Goal: Task Accomplishment & Management: Manage account settings

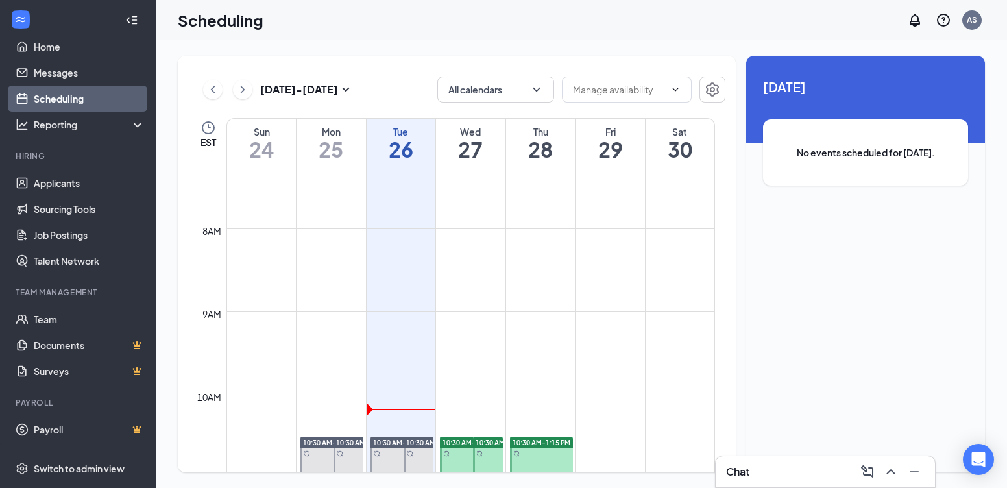
scroll to position [573, 0]
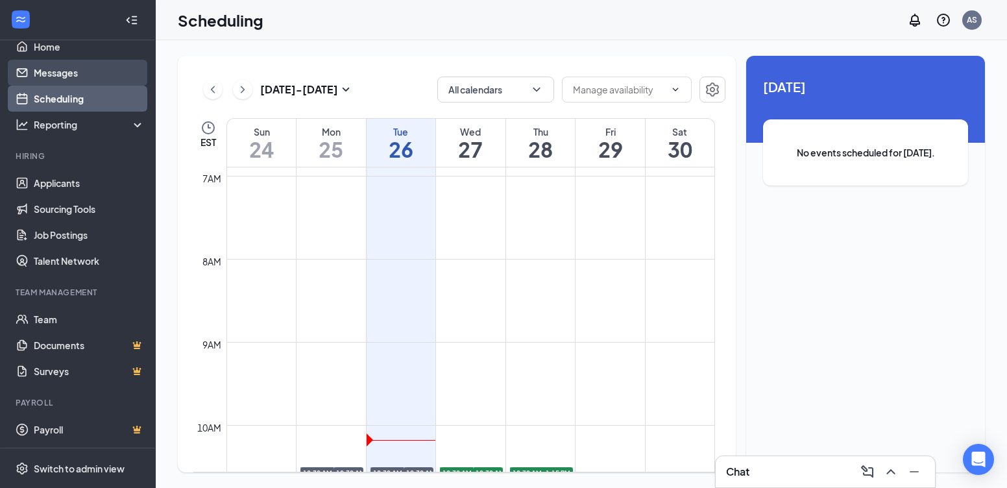
click at [57, 73] on link "Messages" at bounding box center [89, 73] width 111 height 26
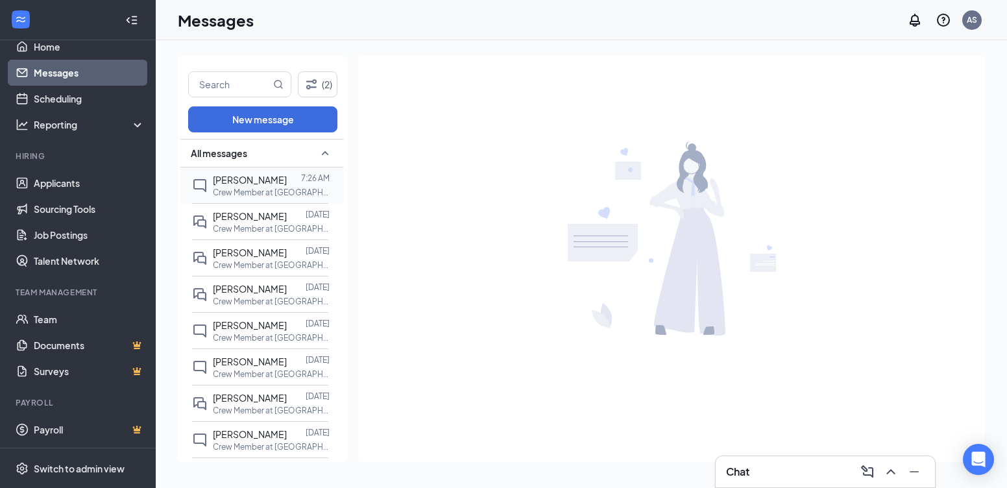
click at [235, 188] on p "Crew Member at [GEOGRAPHIC_DATA] Rd Naugatuck" at bounding box center [271, 192] width 117 height 11
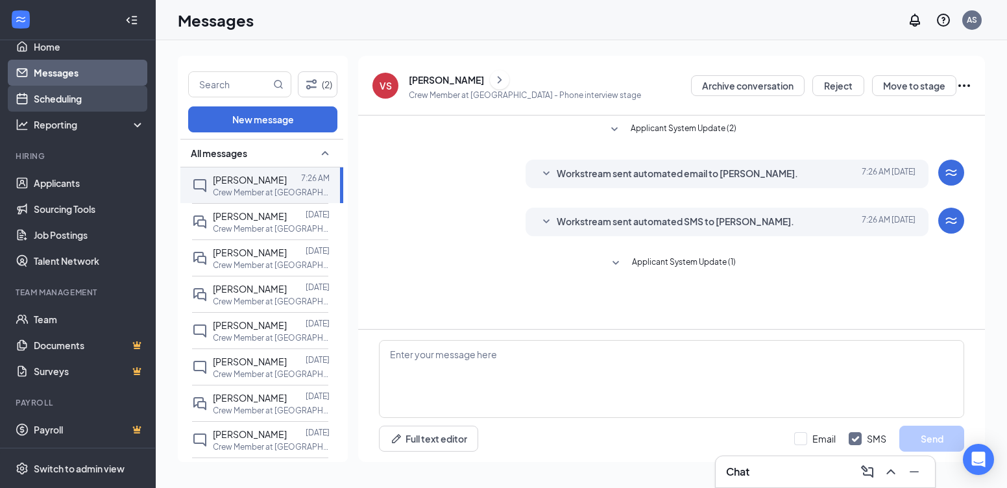
click at [53, 95] on link "Scheduling" at bounding box center [89, 99] width 111 height 26
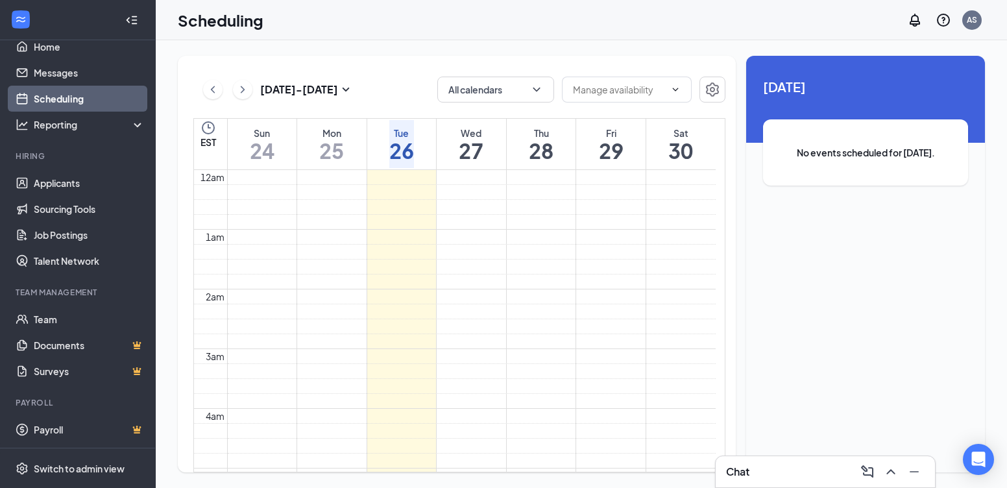
scroll to position [638, 0]
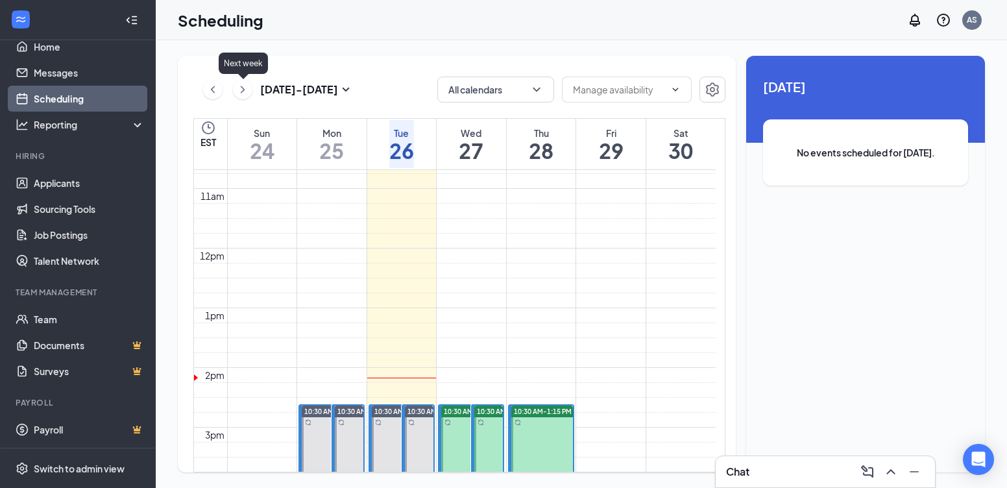
click at [243, 87] on icon "ChevronRight" at bounding box center [242, 90] width 13 height 16
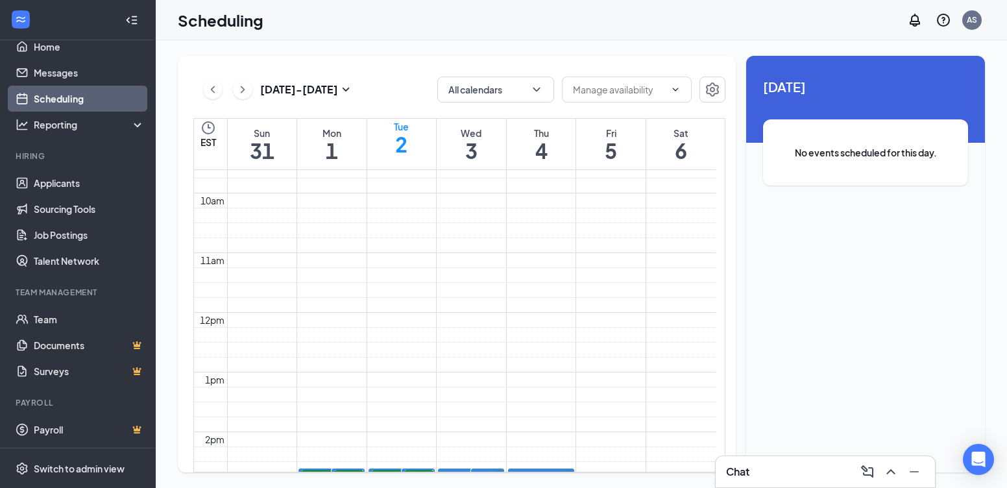
scroll to position [573, 0]
click at [214, 92] on icon "ChevronLeft" at bounding box center [213, 89] width 4 height 7
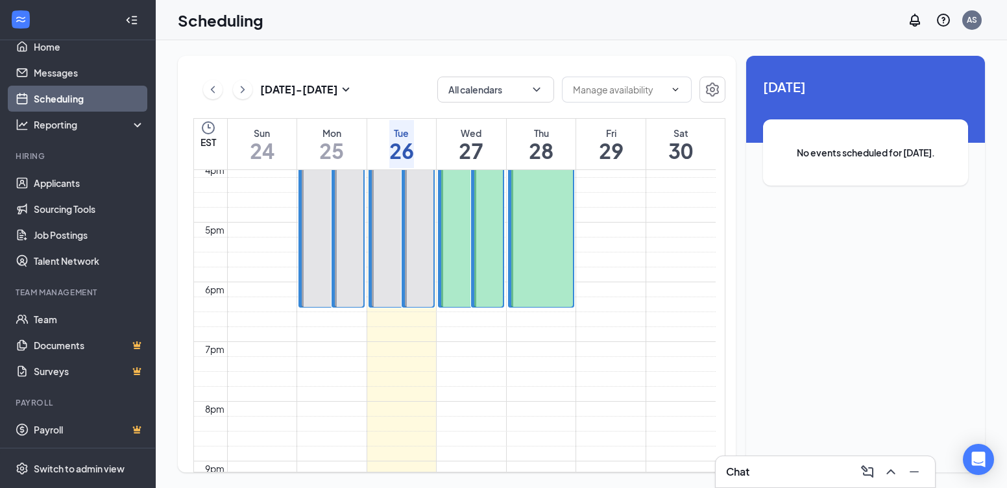
scroll to position [638, 0]
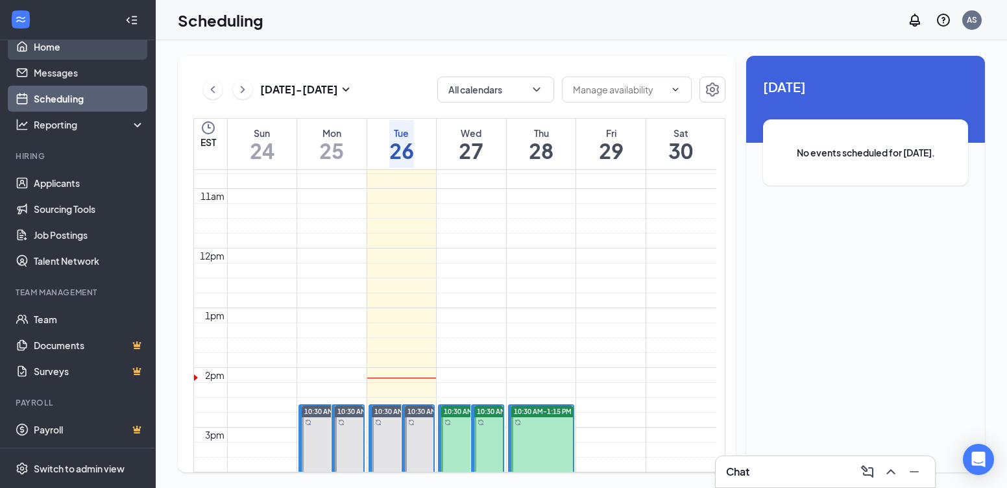
click at [53, 55] on link "Home" at bounding box center [89, 47] width 111 height 26
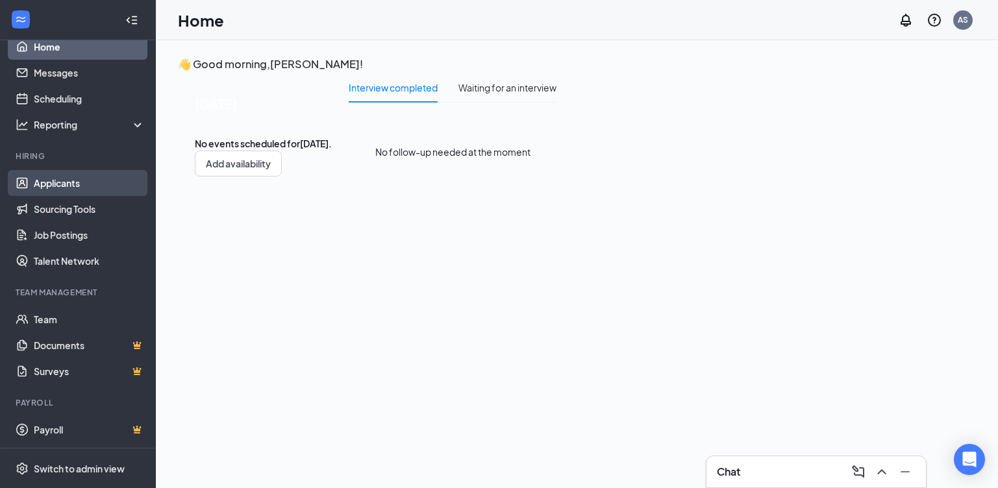
click at [51, 190] on link "Applicants" at bounding box center [89, 183] width 111 height 26
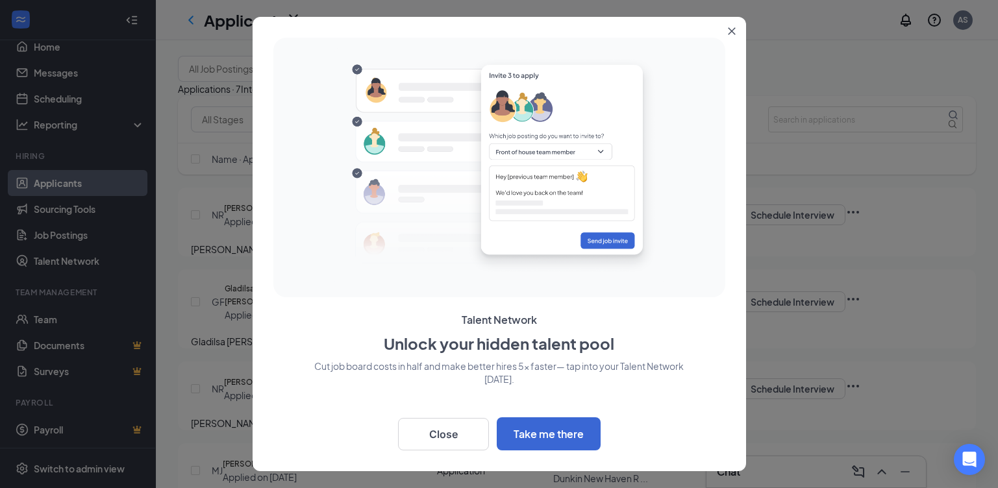
click at [729, 32] on icon "Close" at bounding box center [732, 31] width 8 height 8
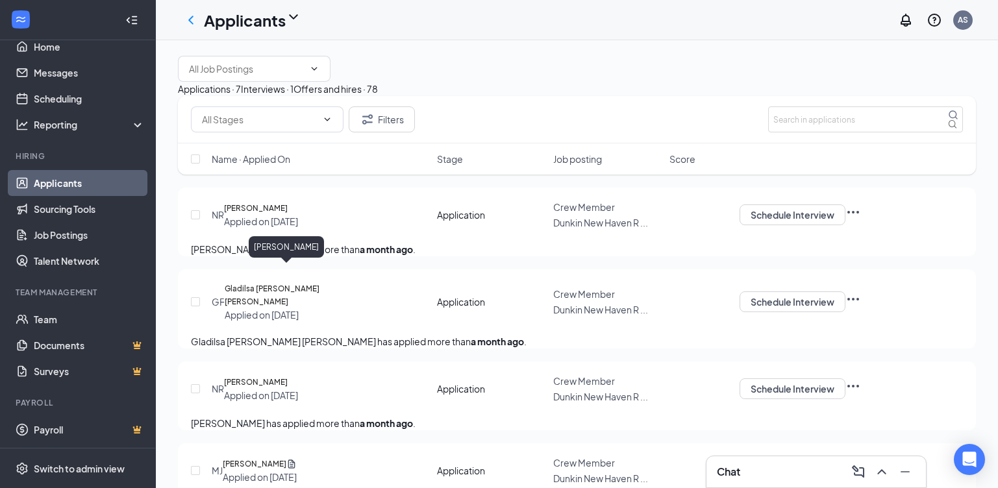
click at [288, 215] on h5 "[PERSON_NAME]" at bounding box center [256, 208] width 64 height 13
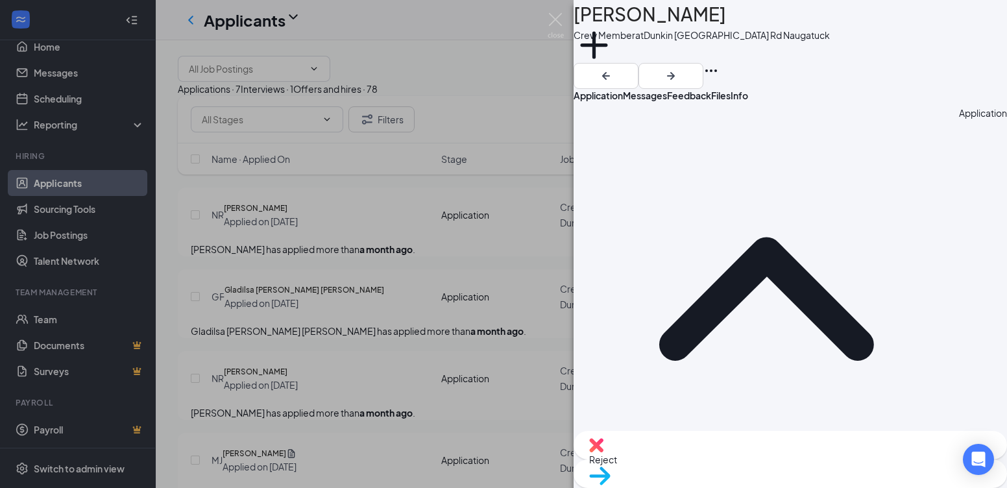
scroll to position [5, 0]
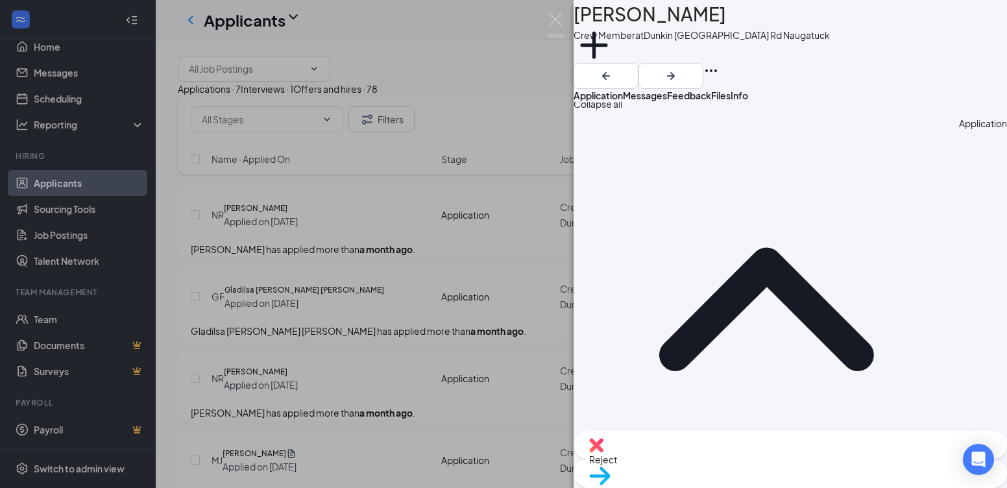
click at [667, 101] on span "Messages" at bounding box center [645, 96] width 44 height 12
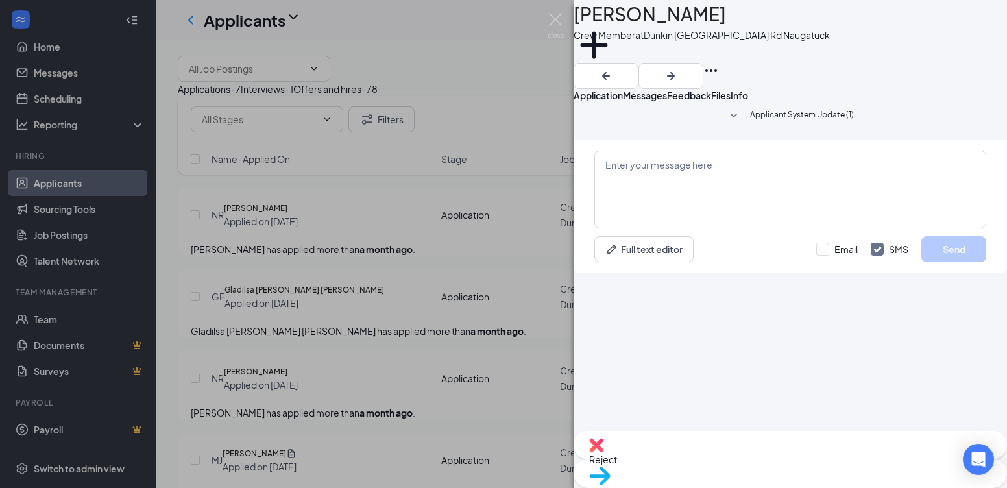
click at [711, 102] on div "Feedback" at bounding box center [689, 95] width 44 height 13
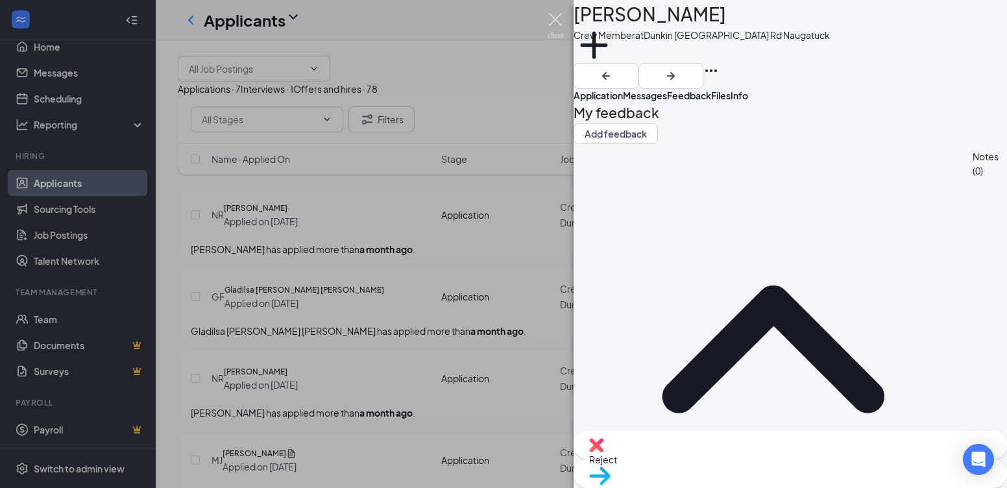
click at [562, 18] on img at bounding box center [556, 25] width 16 height 25
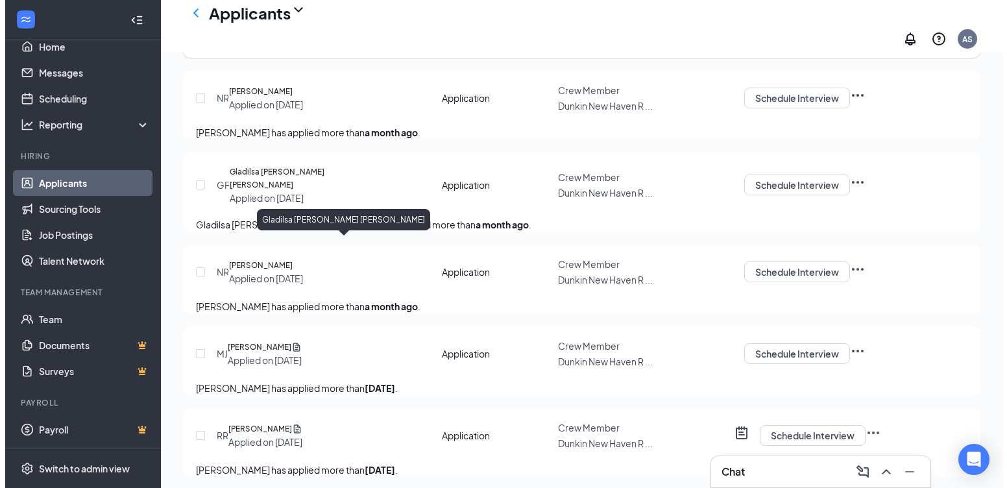
scroll to position [130, 0]
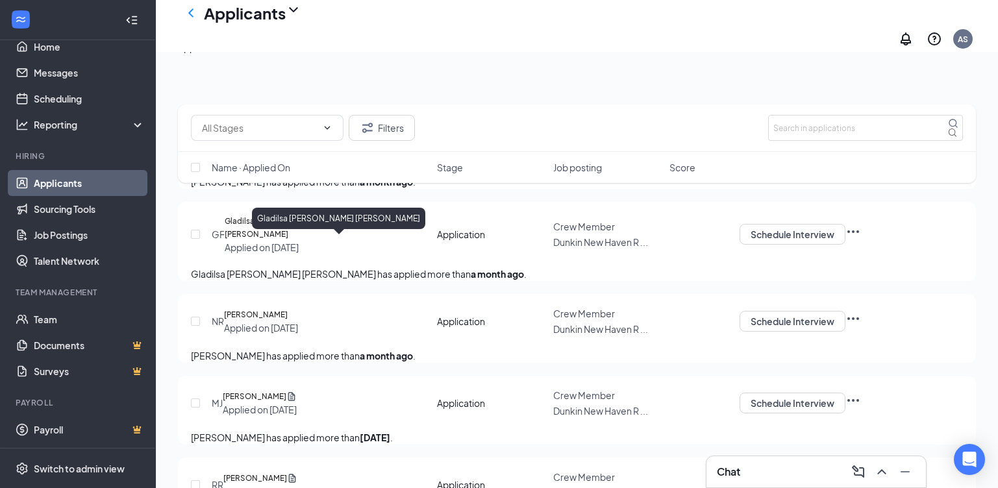
click at [278, 241] on h5 "Gladilsa [PERSON_NAME] [PERSON_NAME]" at bounding box center [304, 228] width 159 height 26
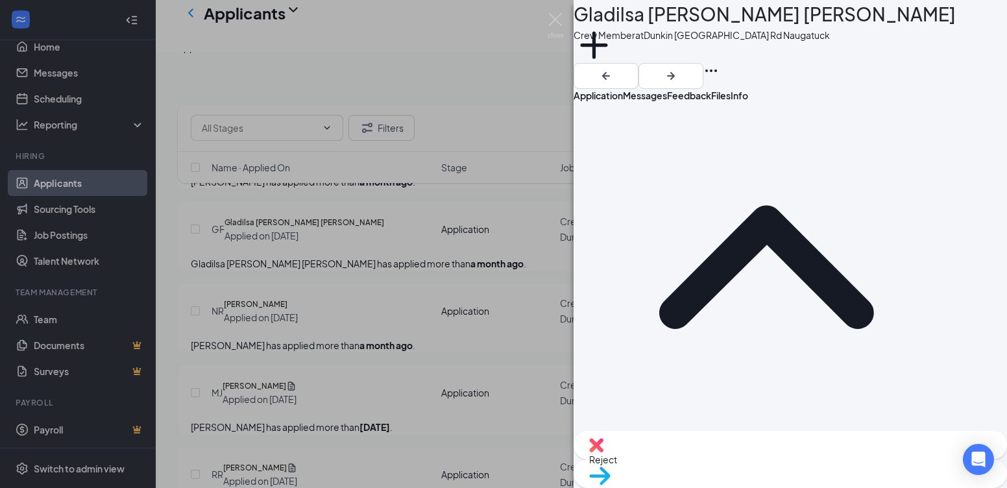
scroll to position [130, 0]
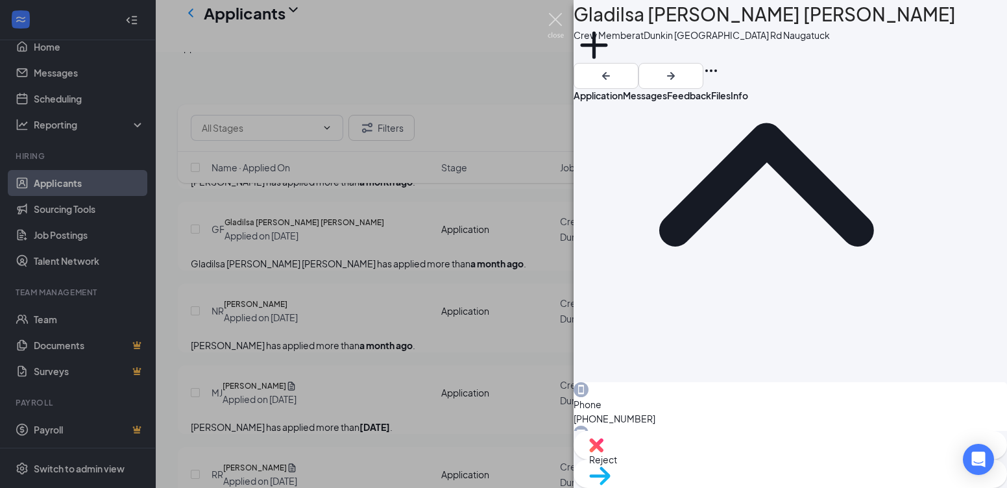
click at [550, 11] on div "GF Gladilsa [PERSON_NAME] [PERSON_NAME] Crew Member at [GEOGRAPHIC_DATA] Rd Nau…" at bounding box center [503, 244] width 1007 height 488
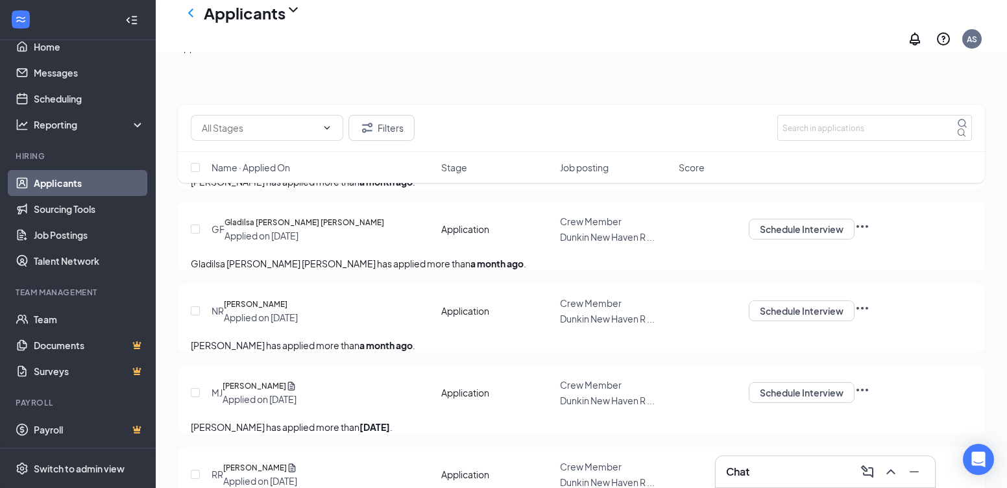
click at [557, 23] on div "Applicants AS" at bounding box center [582, 26] width 852 height 52
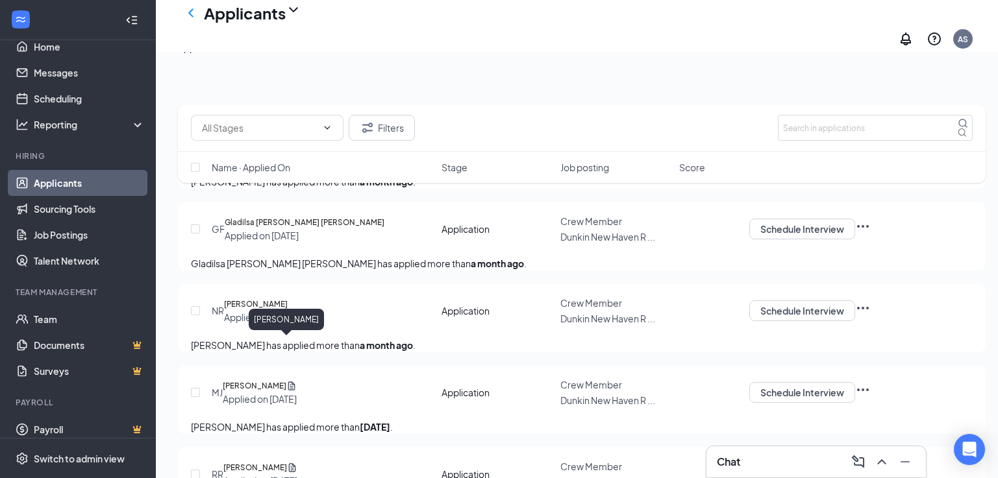
click at [282, 311] on h5 "[PERSON_NAME]" at bounding box center [256, 304] width 64 height 13
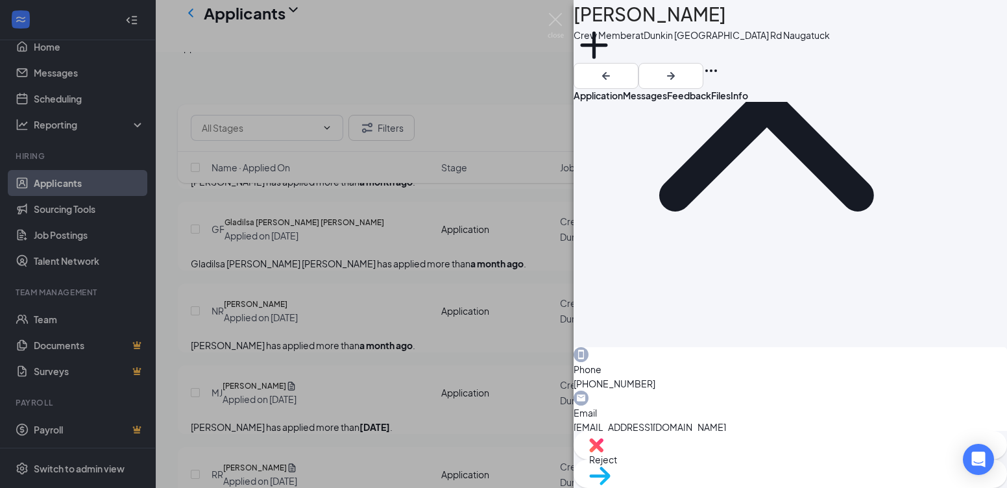
scroll to position [195, 0]
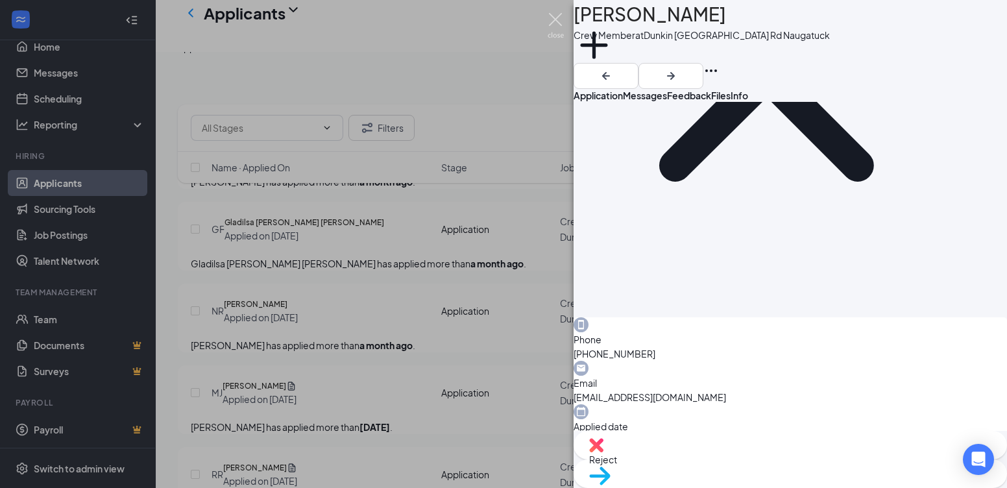
click at [555, 19] on img at bounding box center [556, 25] width 16 height 25
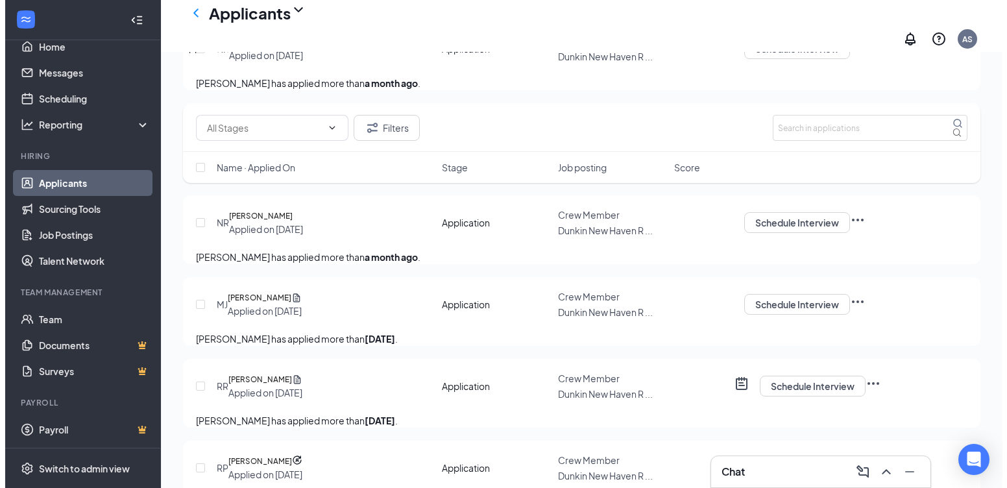
scroll to position [260, 0]
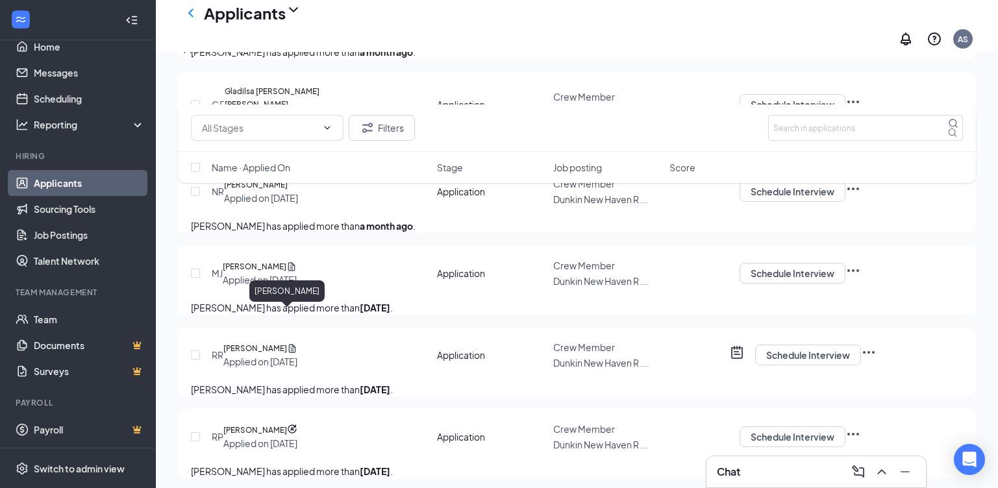
click at [286, 273] on h5 "[PERSON_NAME]" at bounding box center [255, 266] width 64 height 13
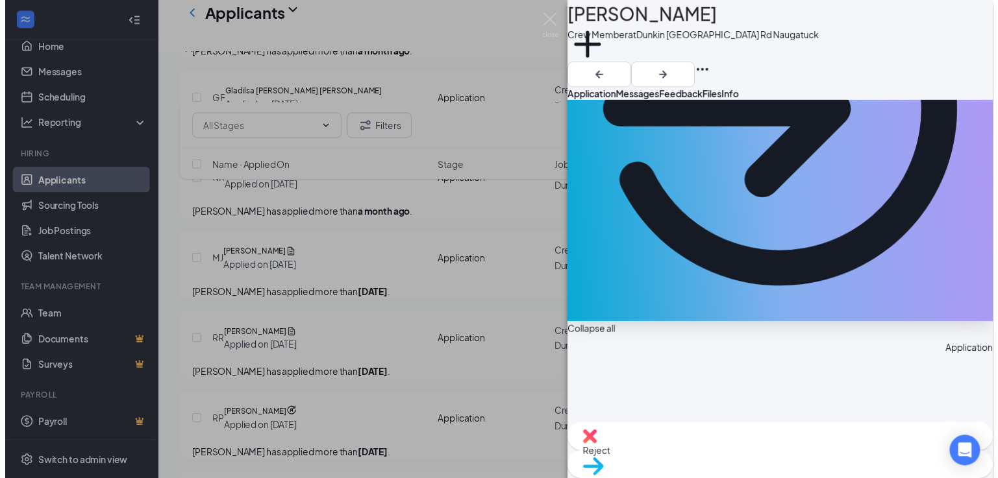
scroll to position [260, 0]
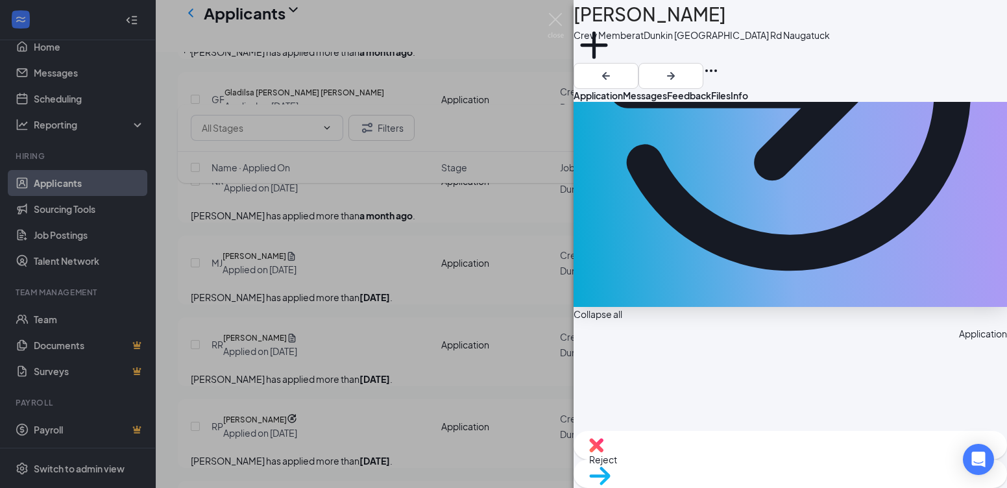
click at [567, 14] on div "[PERSON_NAME] [PERSON_NAME] Crew Member at [GEOGRAPHIC_DATA] Rd Naugatuck Add a…" at bounding box center [503, 244] width 1007 height 488
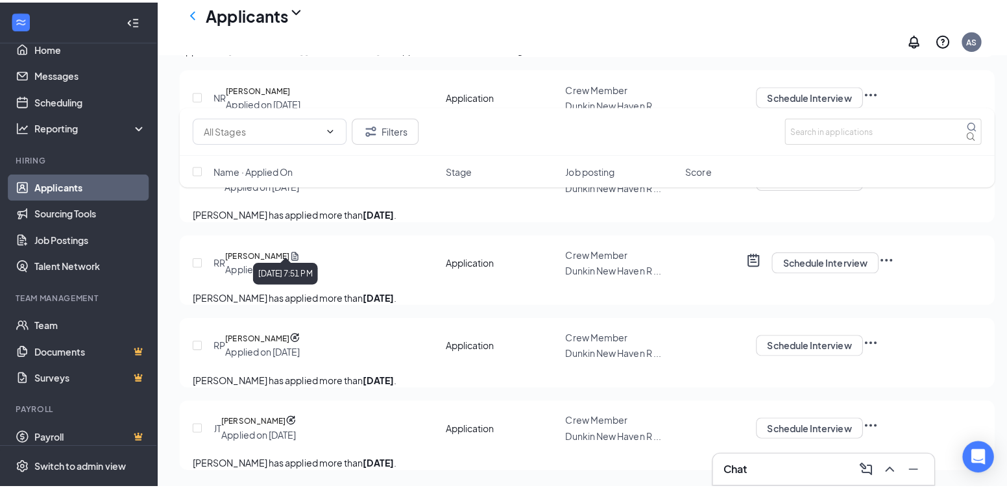
scroll to position [389, 0]
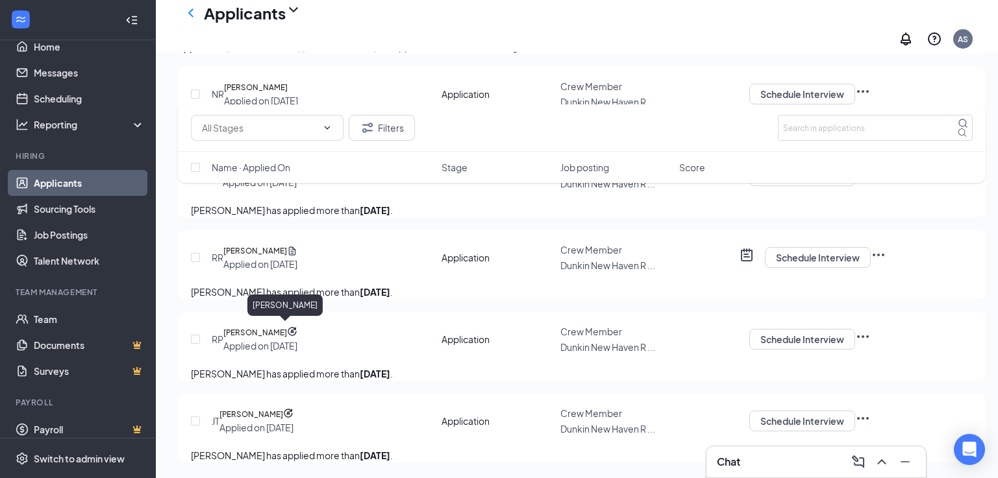
click at [267, 258] on h5 "[PERSON_NAME]" at bounding box center [255, 251] width 64 height 13
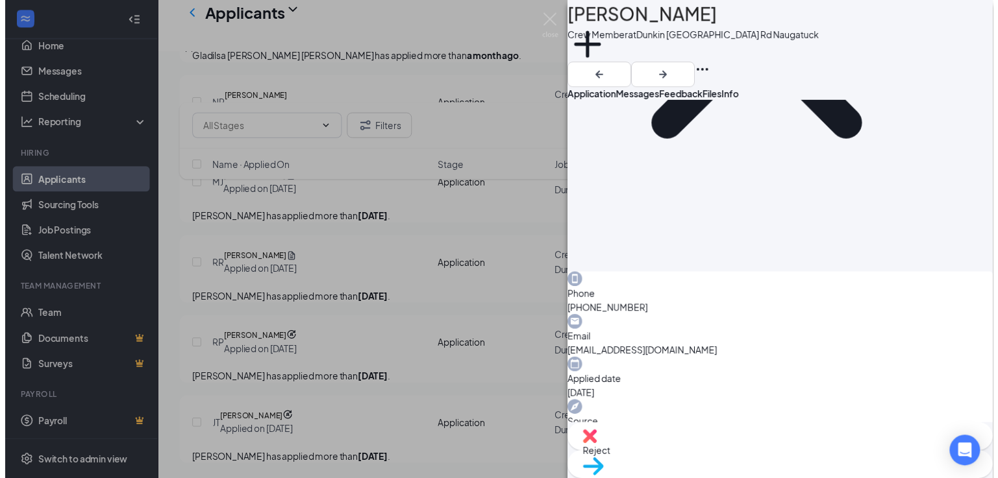
scroll to position [325, 0]
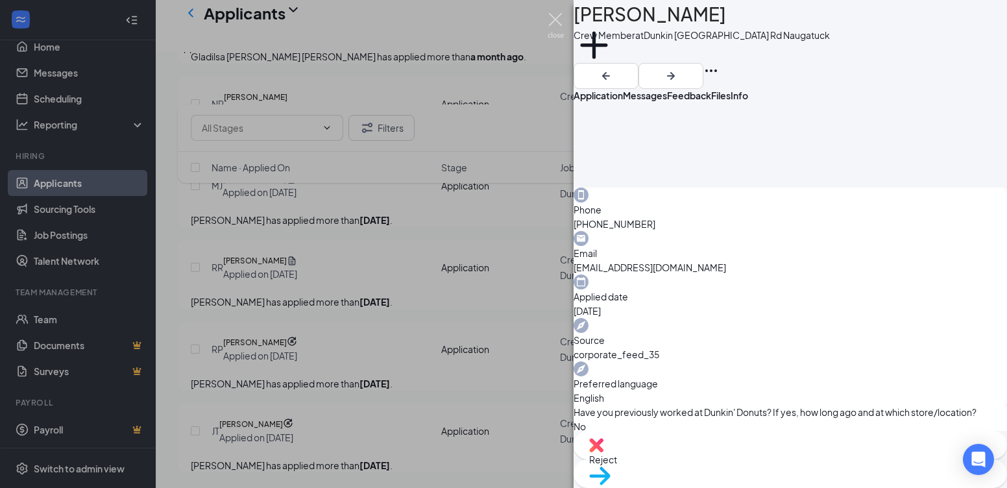
click at [548, 24] on div "[PERSON_NAME] Crew Member at [GEOGRAPHIC_DATA] Rd Naugatuck Add a tag Applicati…" at bounding box center [503, 244] width 1007 height 488
click at [564, 29] on div "[PERSON_NAME] Crew Member at [GEOGRAPHIC_DATA] Rd Naugatuck Add a tag Applicati…" at bounding box center [503, 244] width 1007 height 488
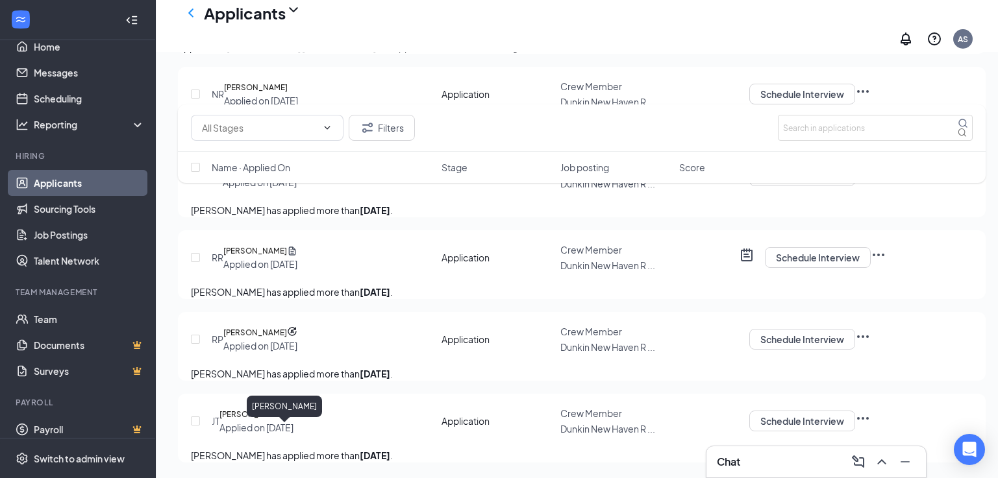
click at [261, 326] on h5 "[PERSON_NAME]" at bounding box center [255, 332] width 64 height 13
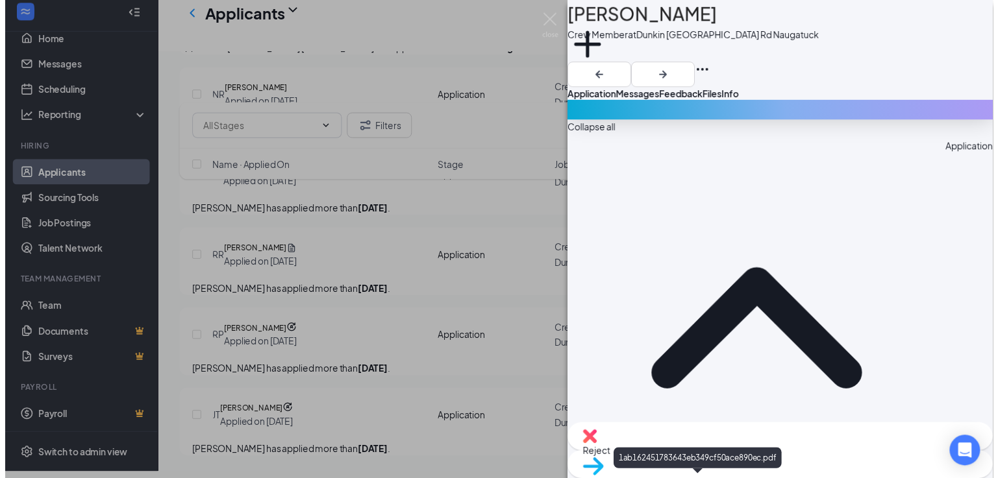
scroll to position [454, 0]
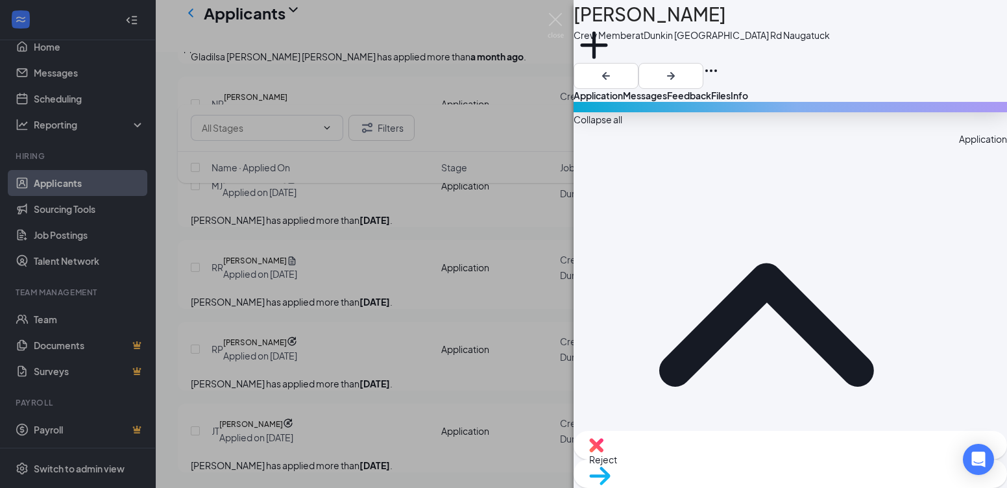
drag, startPoint x: 567, startPoint y: 24, endPoint x: 559, endPoint y: 31, distance: 10.6
click at [568, 24] on div "RP [PERSON_NAME] Crew Member at [GEOGRAPHIC_DATA] Rd Naugatuck Add a tag Applic…" at bounding box center [503, 244] width 1007 height 488
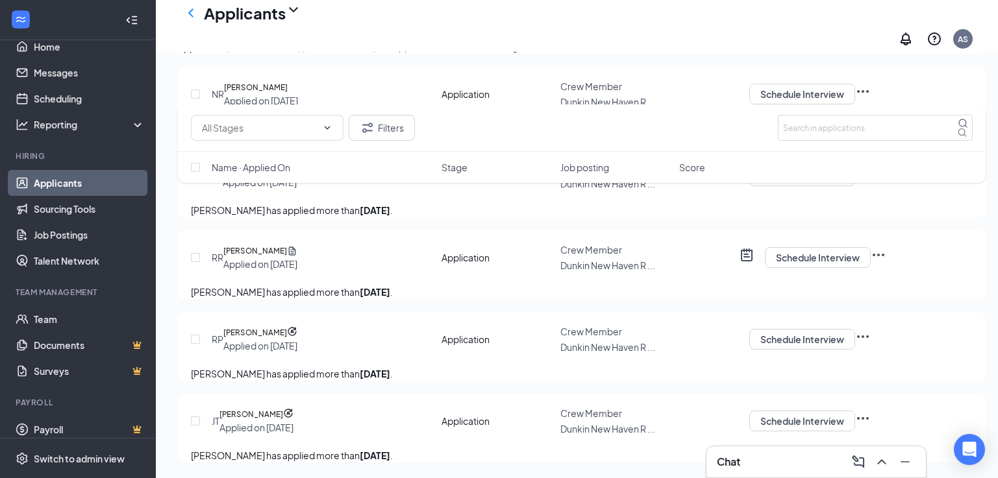
scroll to position [484, 0]
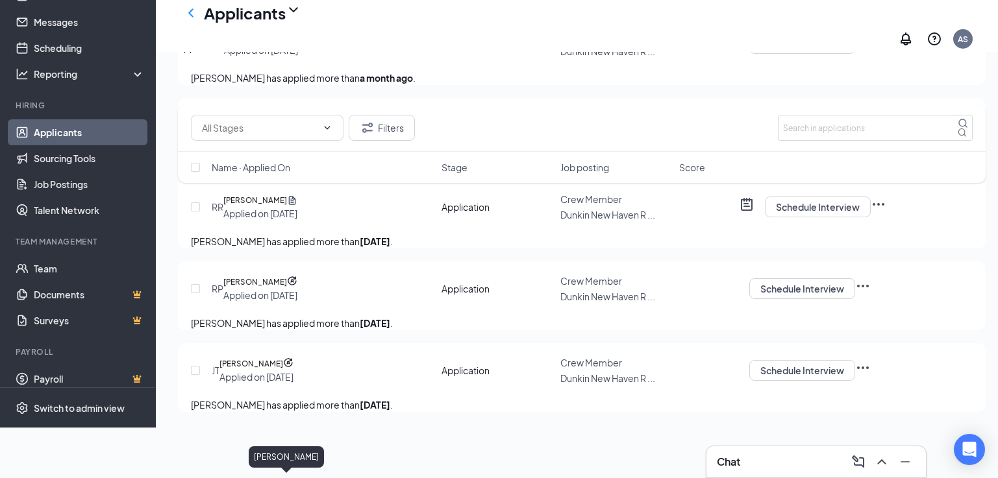
click at [265, 371] on h5 "[PERSON_NAME]" at bounding box center [251, 364] width 64 height 13
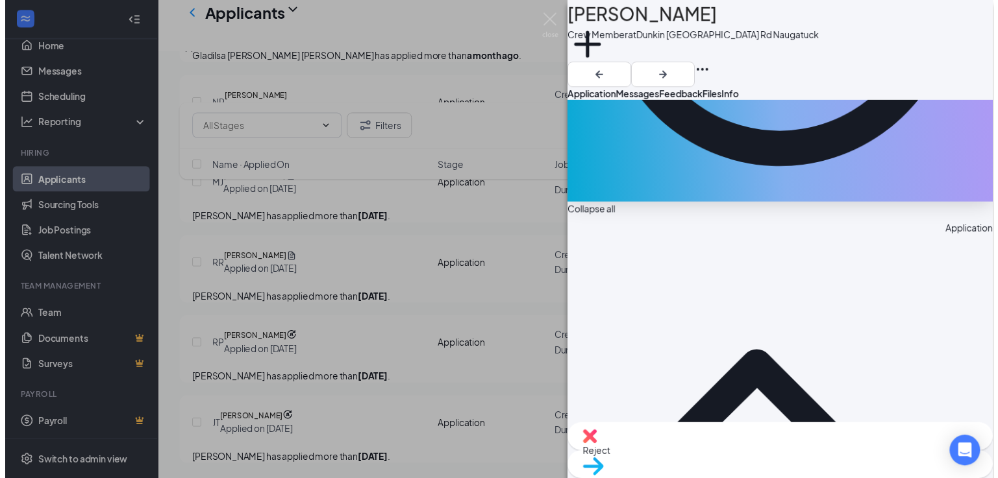
scroll to position [454, 0]
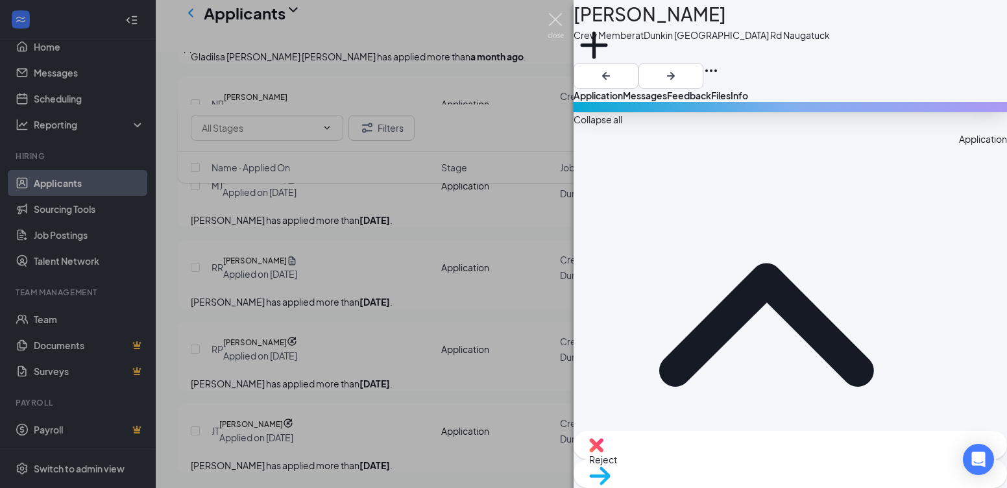
click at [560, 17] on img at bounding box center [556, 25] width 16 height 25
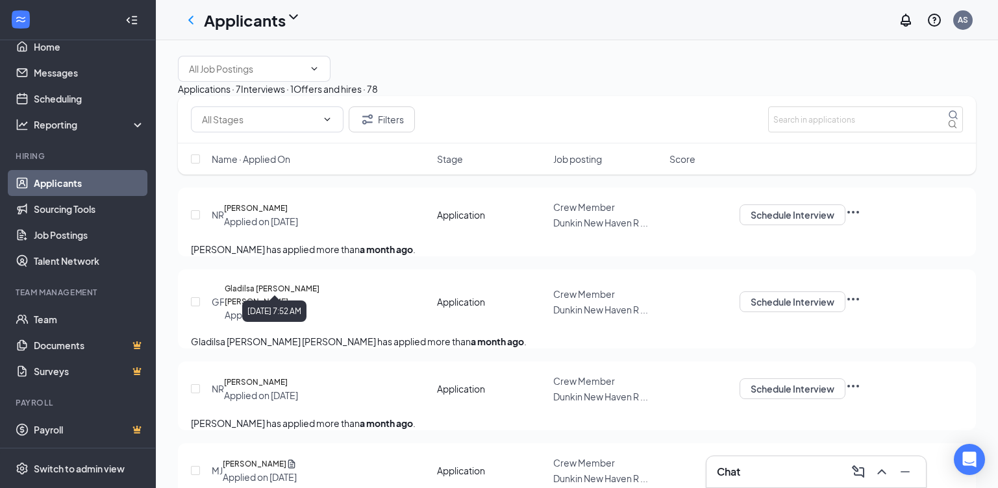
click at [298, 228] on div "Applied on [DATE]" at bounding box center [261, 221] width 74 height 13
click at [288, 215] on h5 "[PERSON_NAME]" at bounding box center [256, 208] width 64 height 13
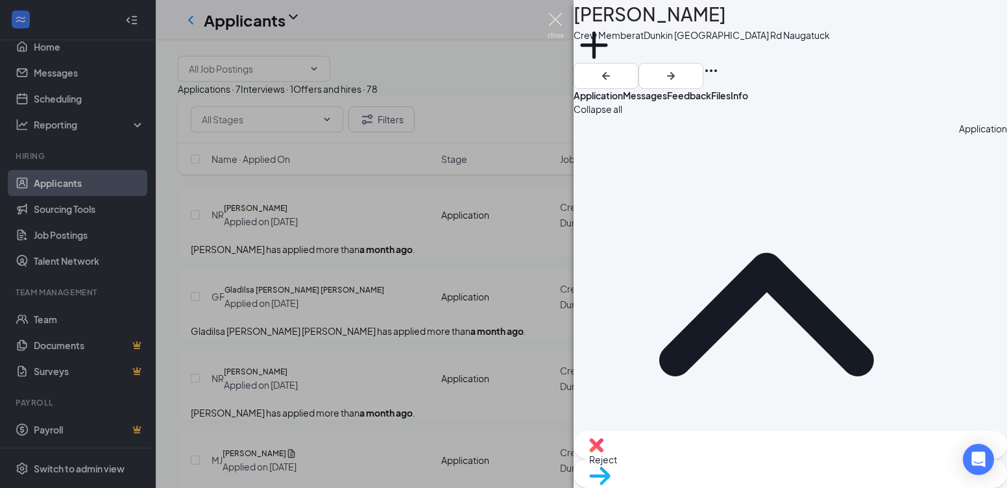
click at [553, 20] on img at bounding box center [556, 25] width 16 height 25
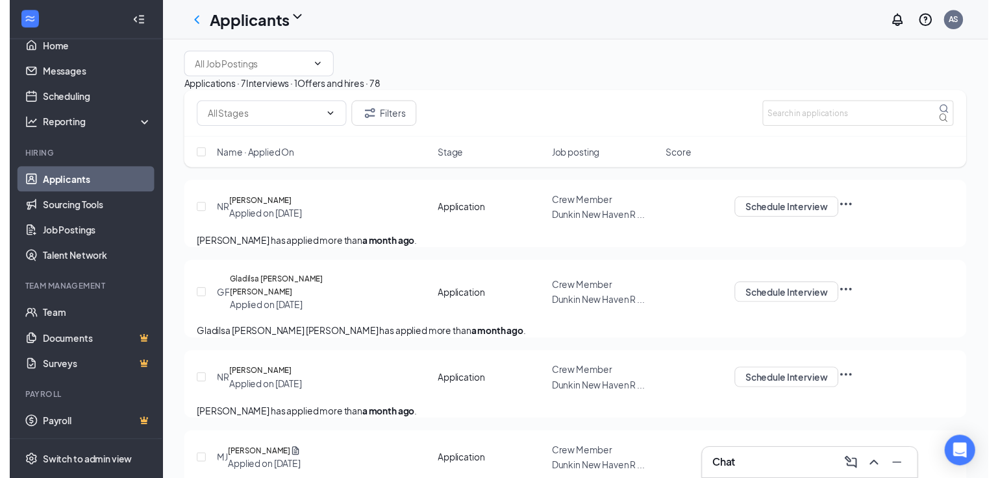
scroll to position [130, 0]
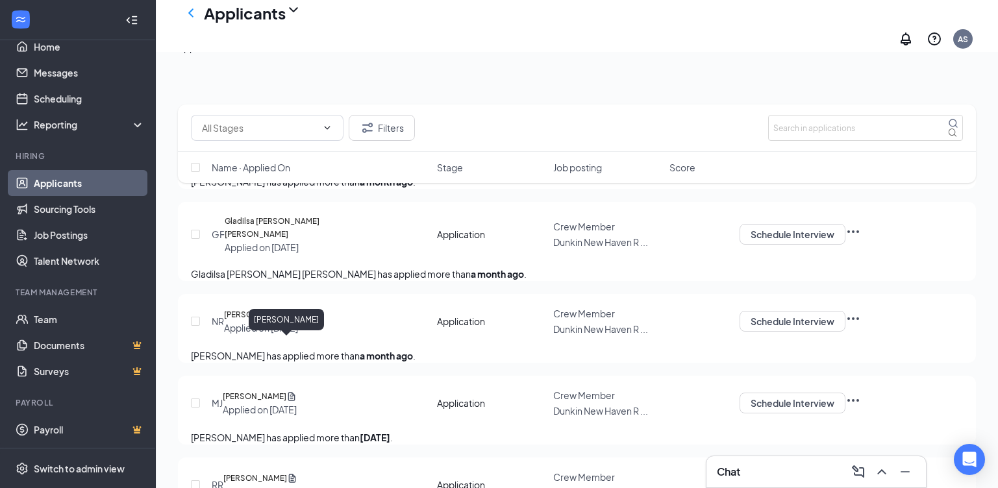
click at [261, 321] on h5 "[PERSON_NAME]" at bounding box center [256, 314] width 64 height 13
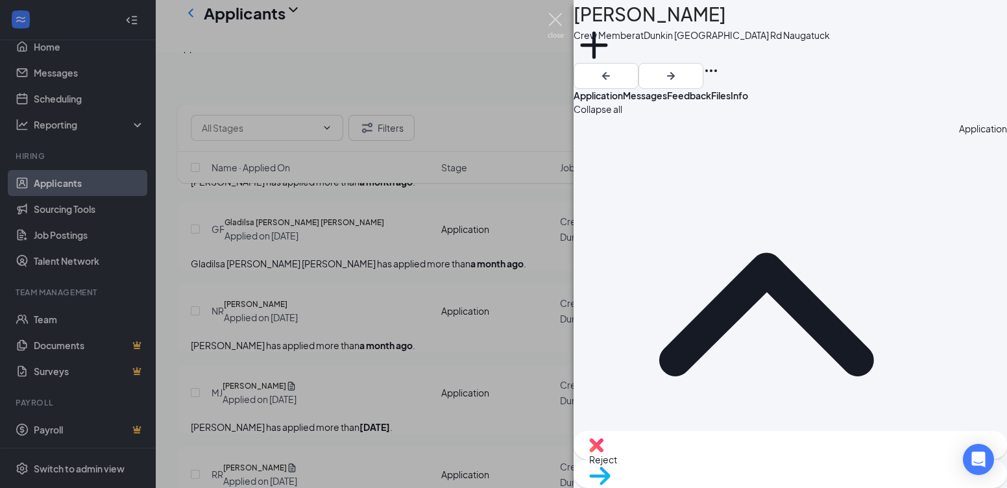
click at [560, 19] on img at bounding box center [556, 25] width 16 height 25
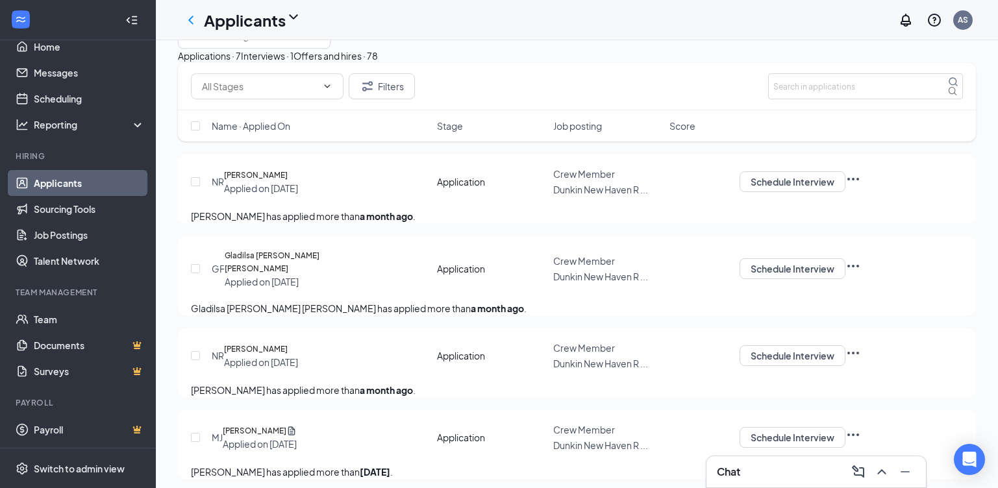
scroll to position [65, 0]
